Goal: Use online tool/utility: Utilize a website feature to perform a specific function

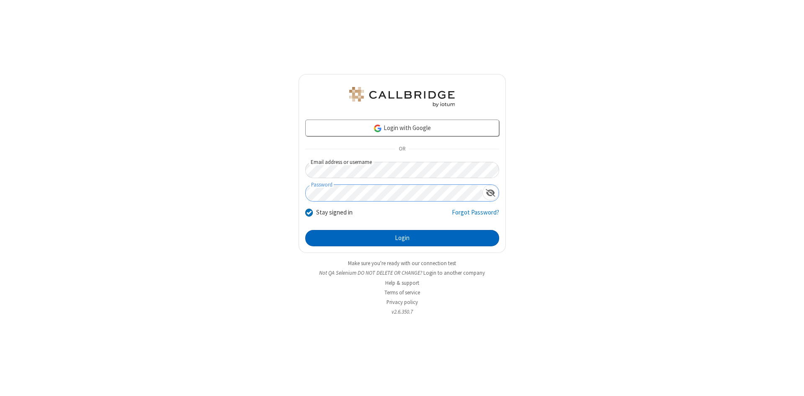
click at [402, 239] on button "Login" at bounding box center [402, 238] width 194 height 17
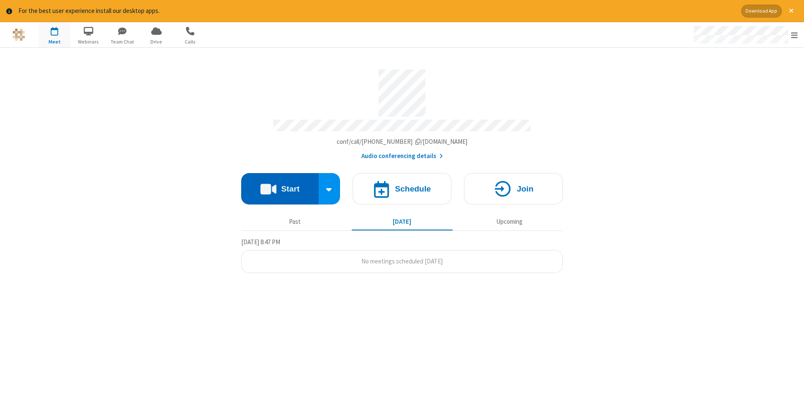
click at [280, 186] on button "Start" at bounding box center [279, 188] width 77 height 31
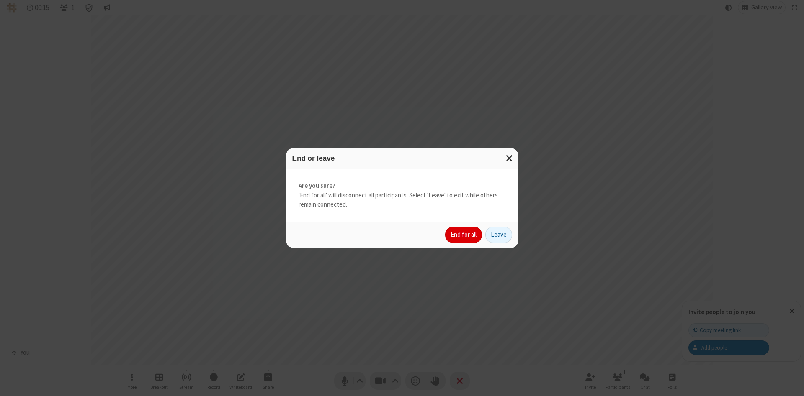
click at [464, 235] on button "End for all" at bounding box center [463, 235] width 37 height 17
